Goal: Find specific page/section: Find specific page/section

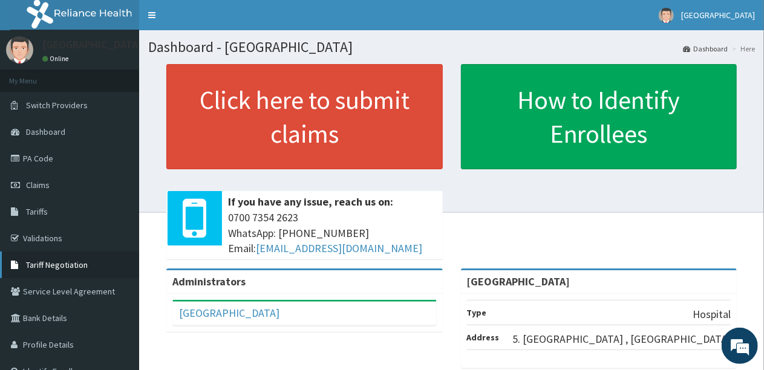
click at [56, 262] on span "Tariff Negotiation" at bounding box center [57, 265] width 62 height 11
click at [48, 219] on link "Tariffs" at bounding box center [69, 211] width 139 height 27
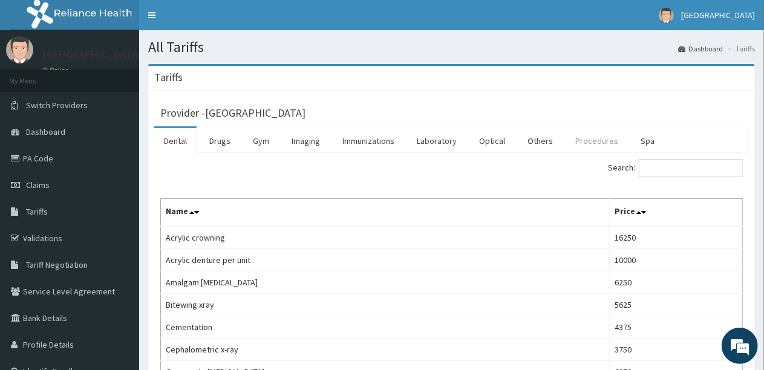
click at [584, 144] on link "Procedures" at bounding box center [597, 140] width 62 height 25
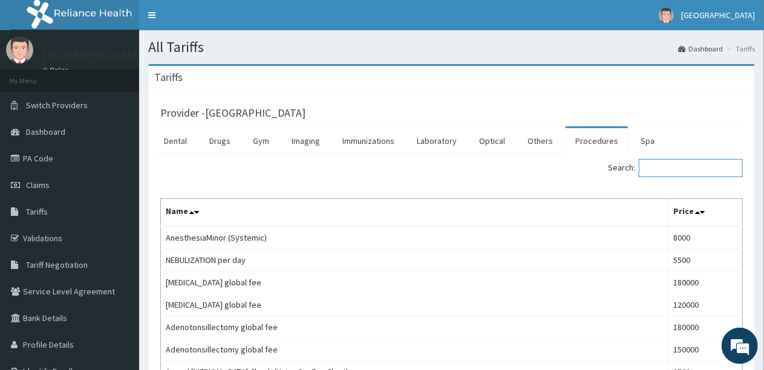
click at [669, 166] on input "Search:" at bounding box center [691, 168] width 104 height 18
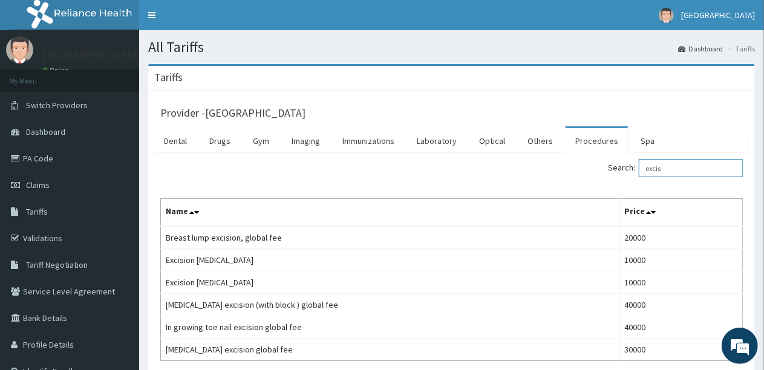
type input "excis"
